Goal: Find contact information: Obtain details needed to contact an individual or organization

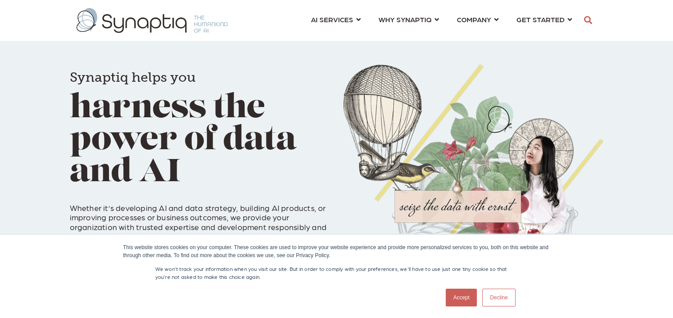
scroll to position [0, 4]
click at [459, 299] on link "Accept" at bounding box center [462, 298] width 32 height 18
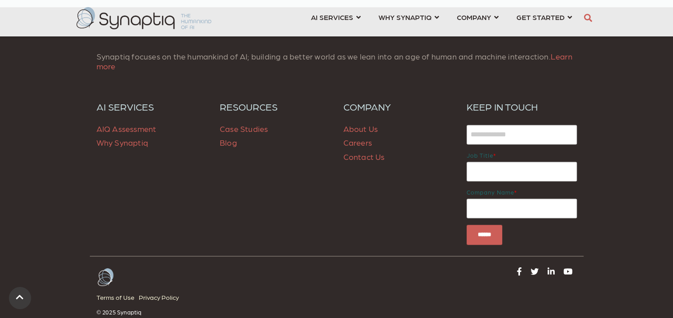
scroll to position [1341, 0]
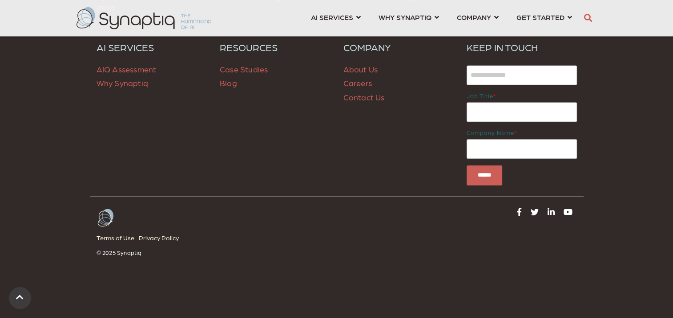
click at [358, 98] on link "Contact Us" at bounding box center [363, 96] width 41 height 9
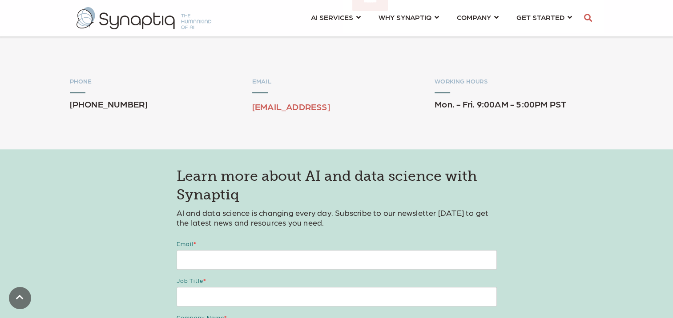
scroll to position [267, 0]
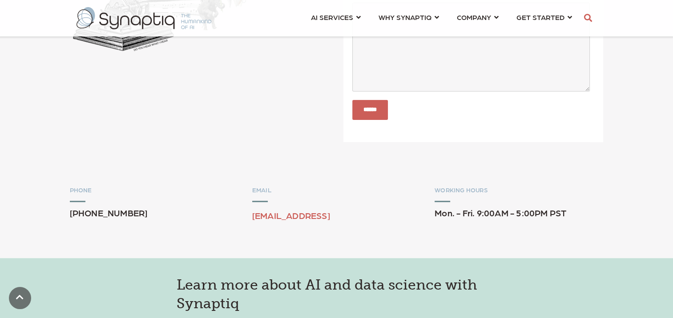
drag, startPoint x: 150, startPoint y: 210, endPoint x: 71, endPoint y: 212, distance: 78.7
click at [71, 212] on p "[PHONE_NUMBER]" at bounding box center [154, 209] width 169 height 15
copy span "[PHONE_NUMBER]"
